Goal: Information Seeking & Learning: Learn about a topic

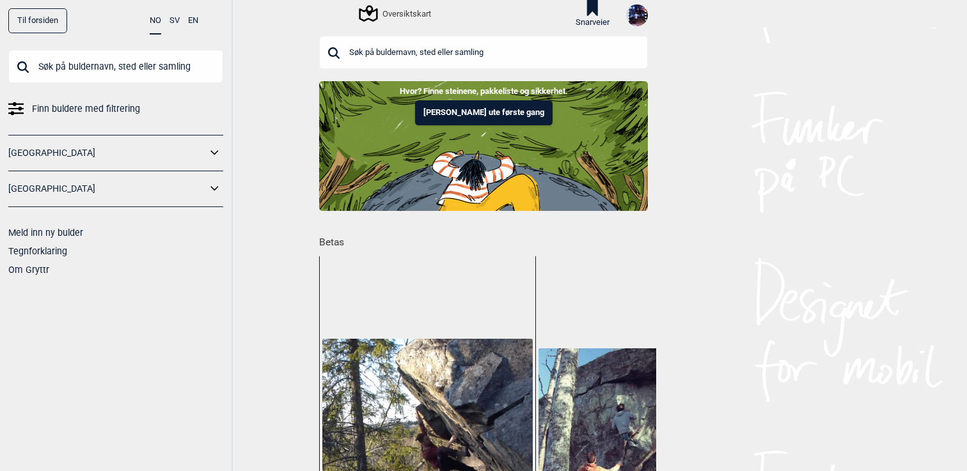
click at [400, 55] on input "text" at bounding box center [483, 52] width 329 height 33
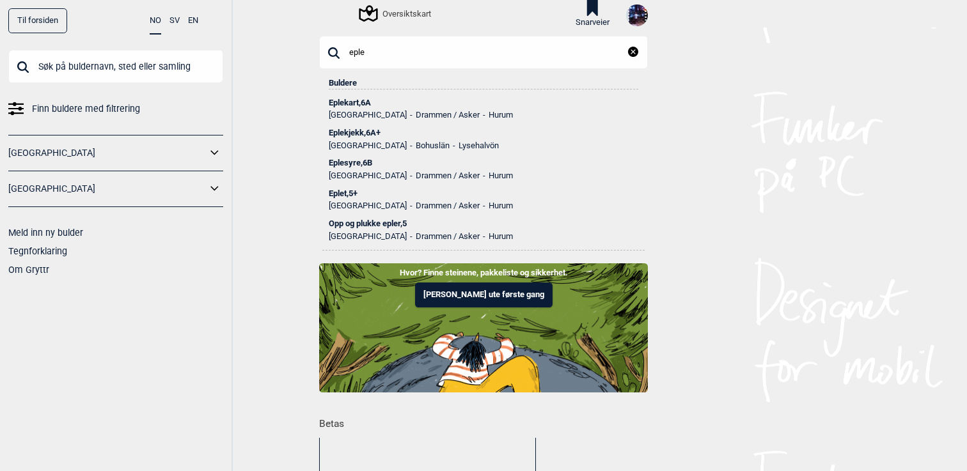
scroll to position [22, 0]
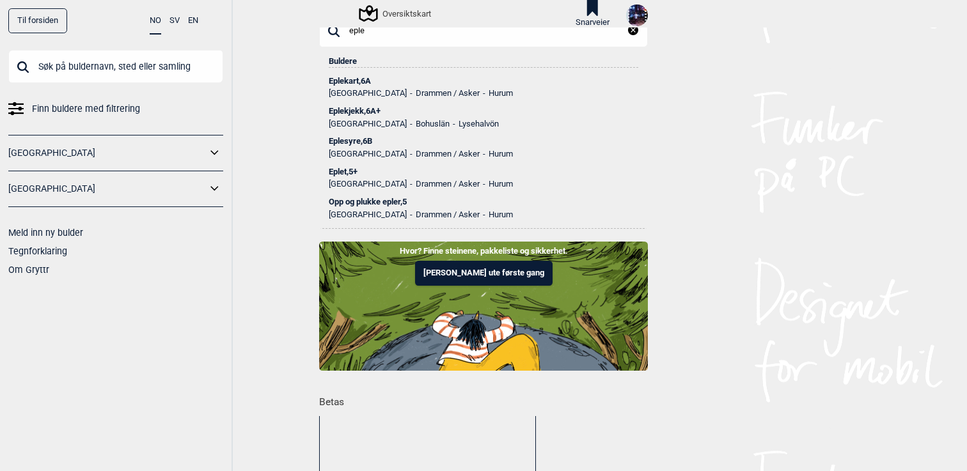
type input "eple"
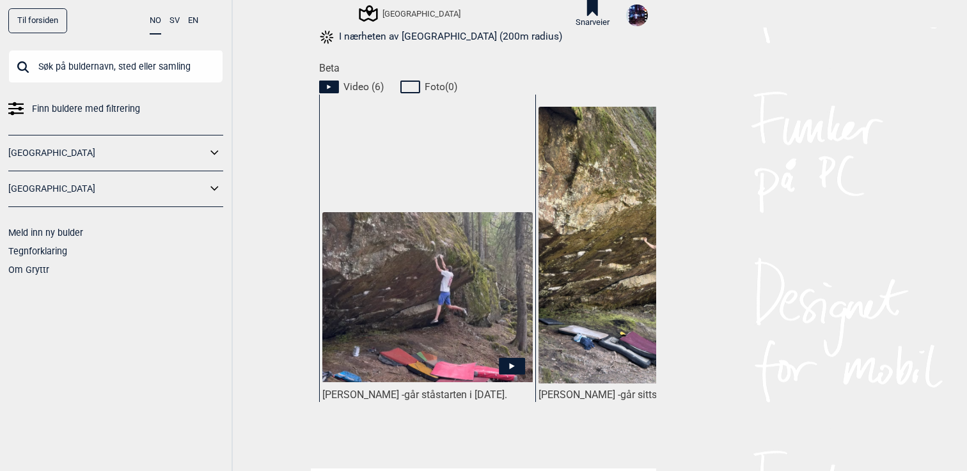
scroll to position [564, 0]
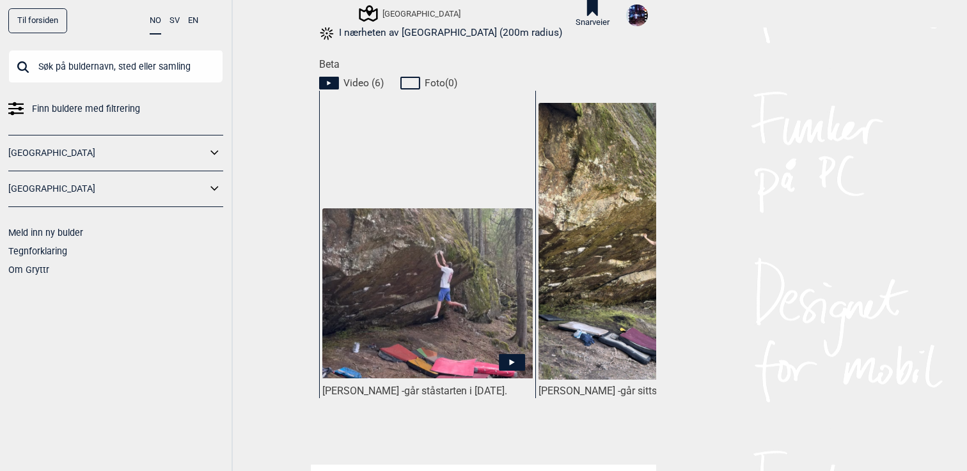
click at [347, 308] on img at bounding box center [427, 294] width 210 height 171
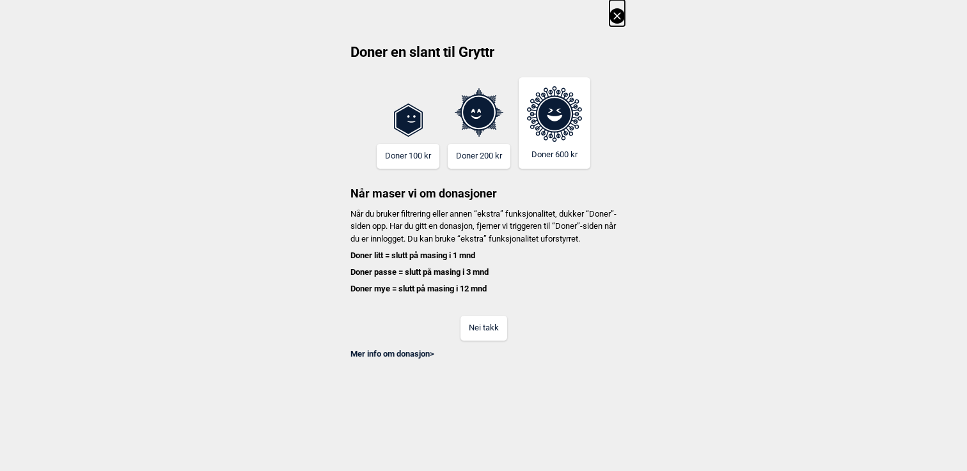
click at [468, 341] on button "Nei takk" at bounding box center [484, 328] width 47 height 25
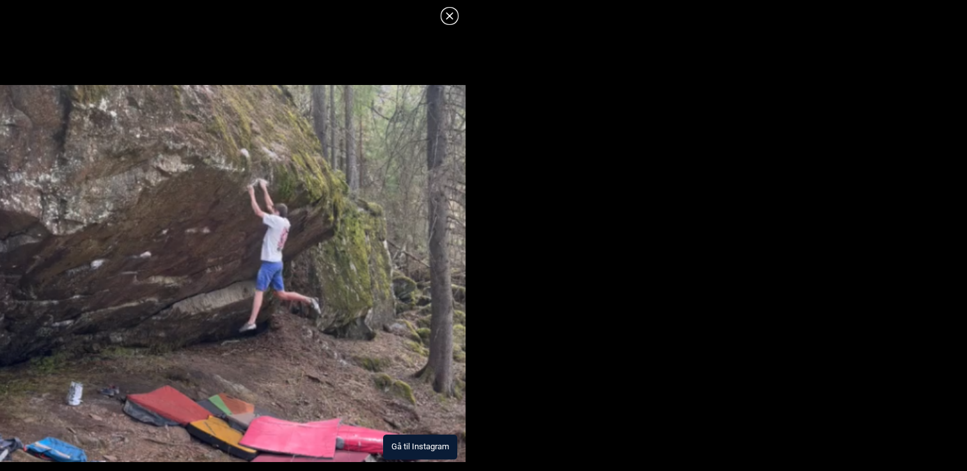
click at [399, 445] on button "Gå til Instagram" at bounding box center [420, 447] width 74 height 25
click at [448, 20] on icon at bounding box center [449, 15] width 15 height 15
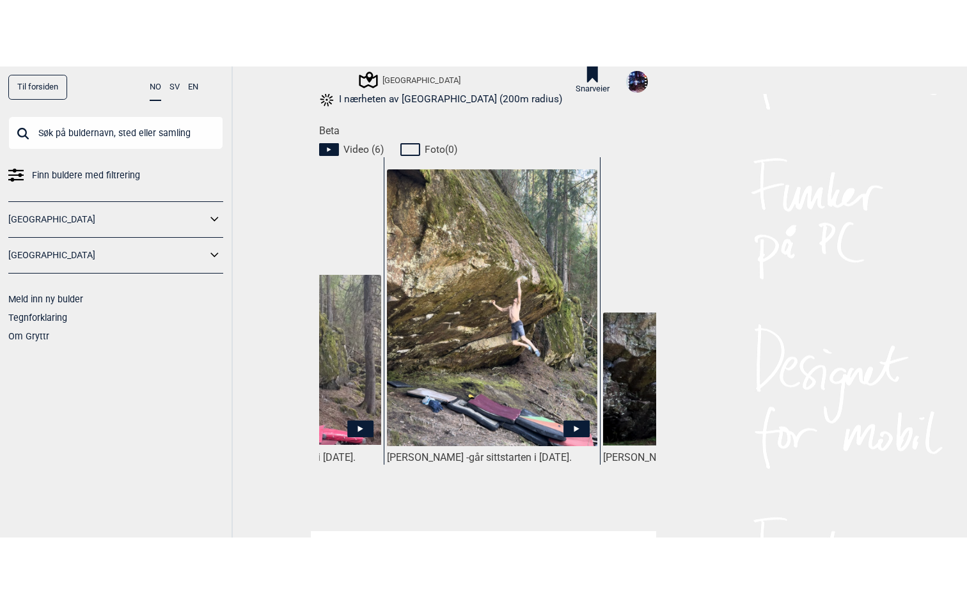
scroll to position [0, 152]
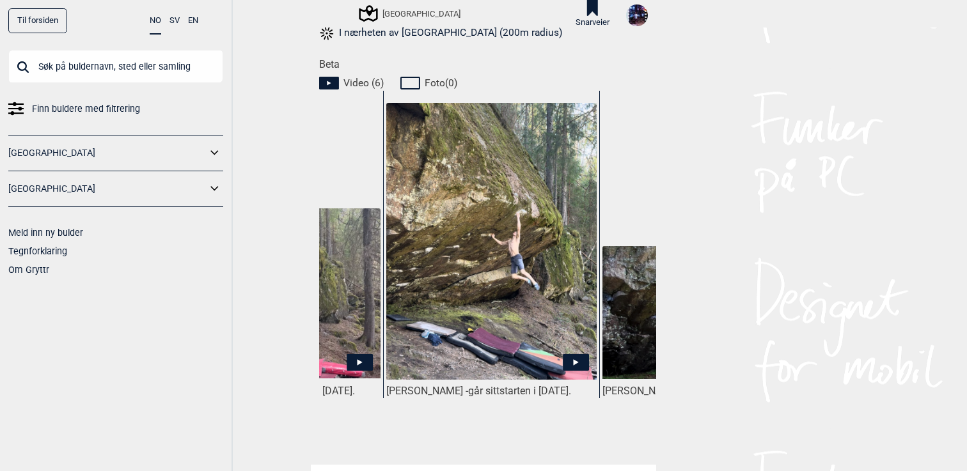
click at [567, 246] on img at bounding box center [491, 241] width 210 height 277
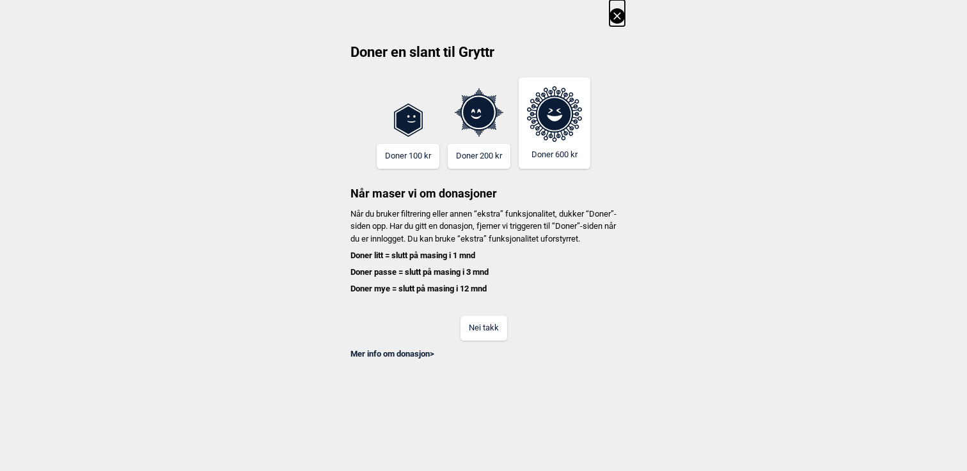
click at [498, 334] on button "Nei takk" at bounding box center [484, 328] width 47 height 25
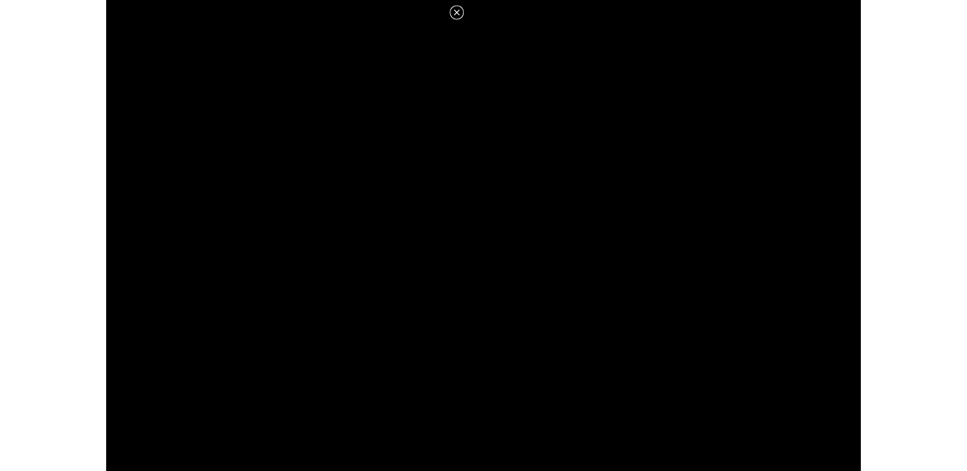
scroll to position [564, 0]
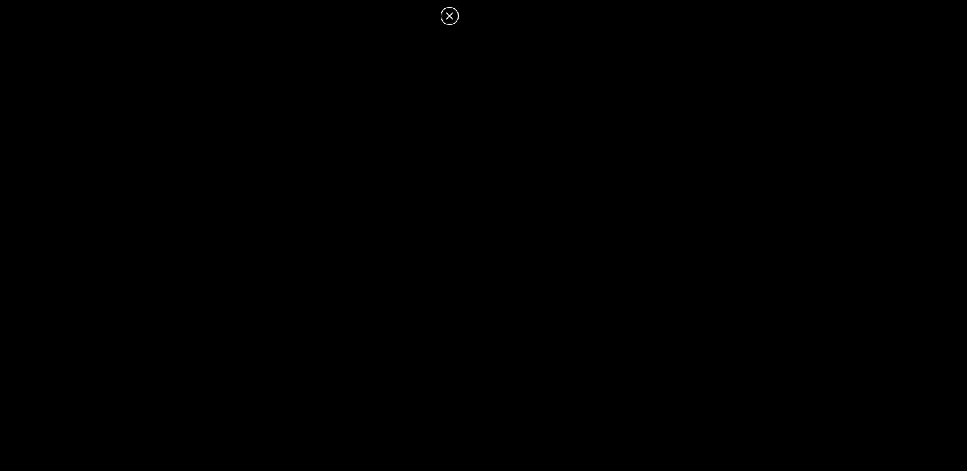
click at [444, 18] on icon at bounding box center [449, 15] width 15 height 15
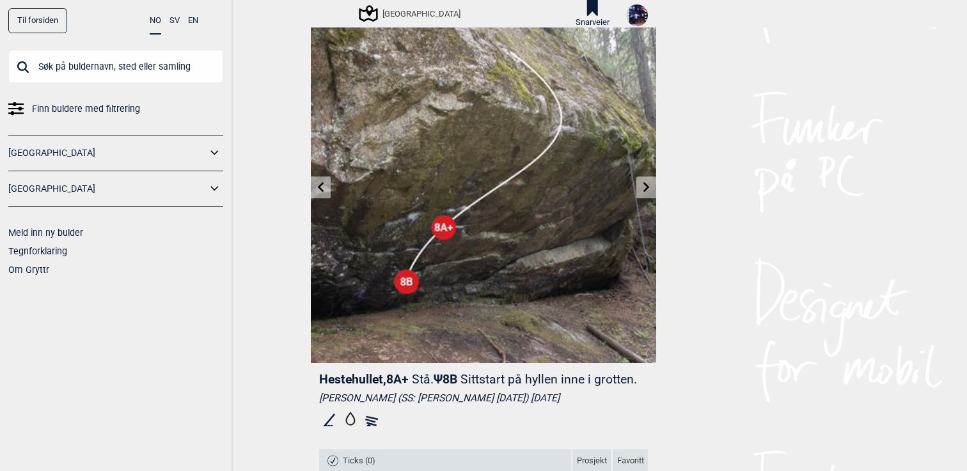
scroll to position [33, 0]
